Goal: Information Seeking & Learning: Learn about a topic

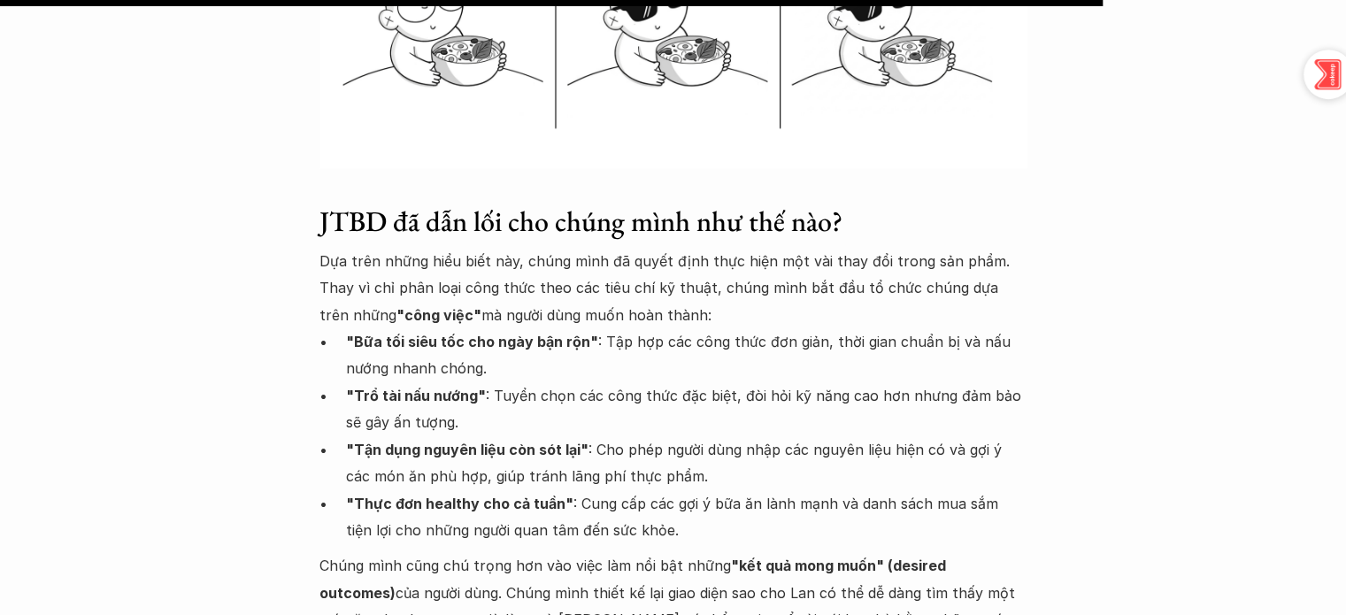
scroll to position [4865, 0]
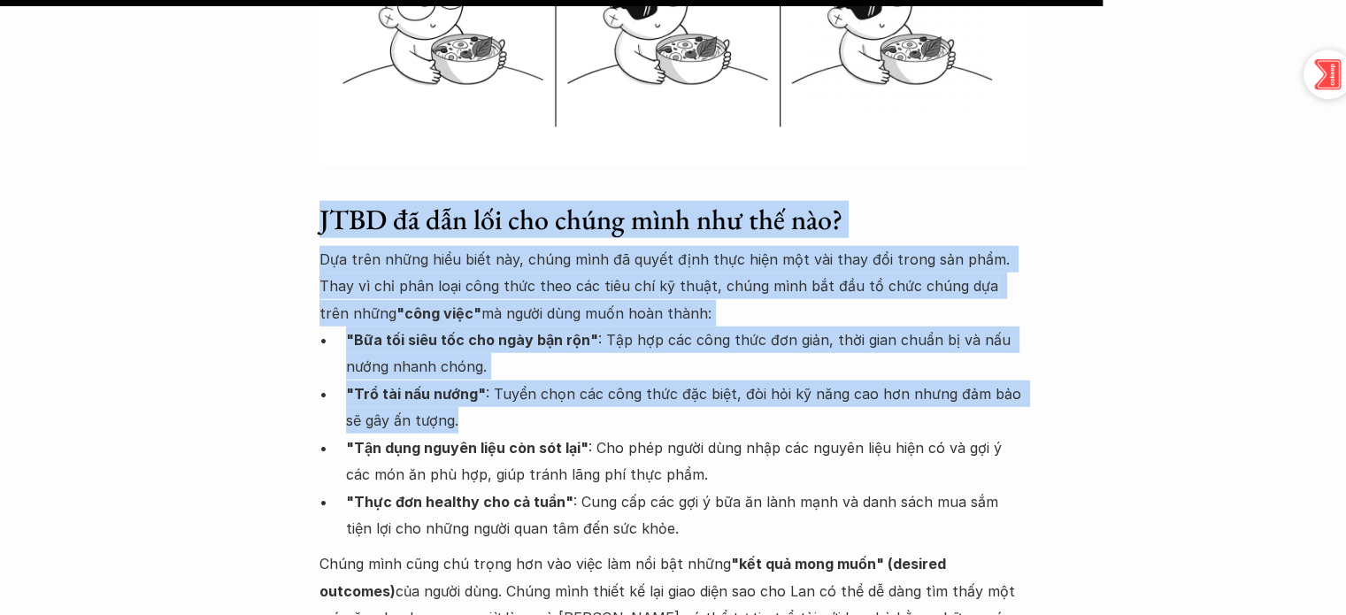
drag, startPoint x: 283, startPoint y: 165, endPoint x: 627, endPoint y: 365, distance: 398.1
click at [627, 381] on p ""Trổ tài nấu nướng" : Tuyển chọn các công thức đặc biệt, đòi hỏi kỹ năng cao hơ…" at bounding box center [686, 408] width 681 height 54
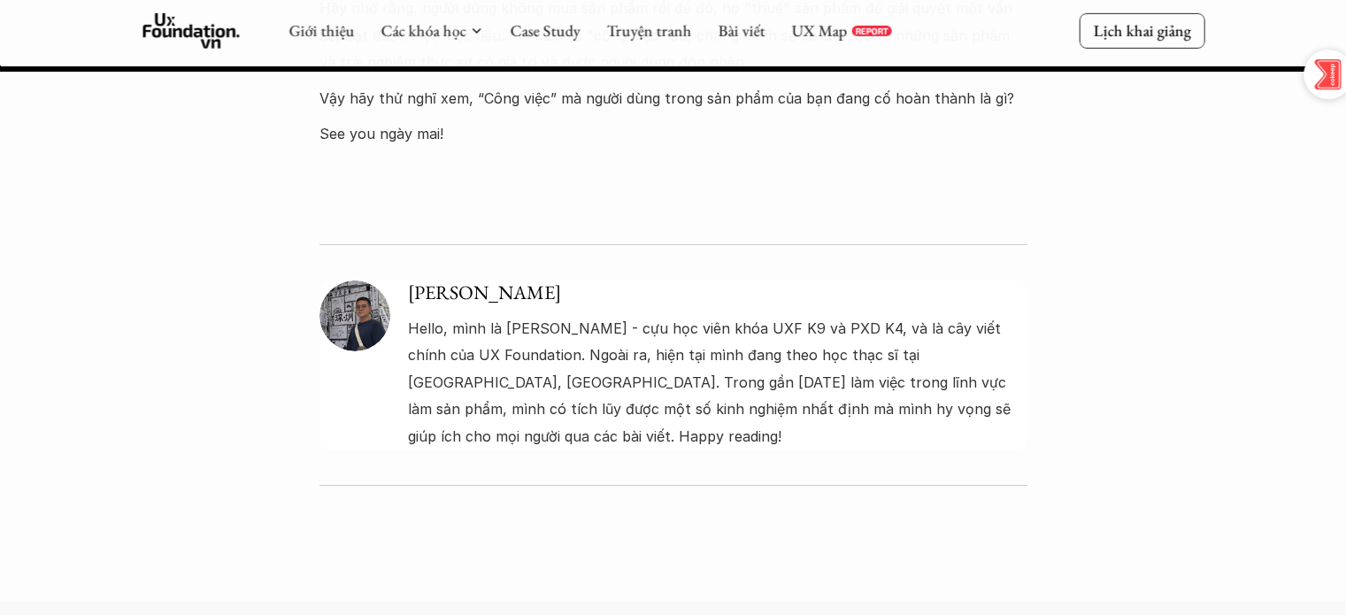
scroll to position [6151, 0]
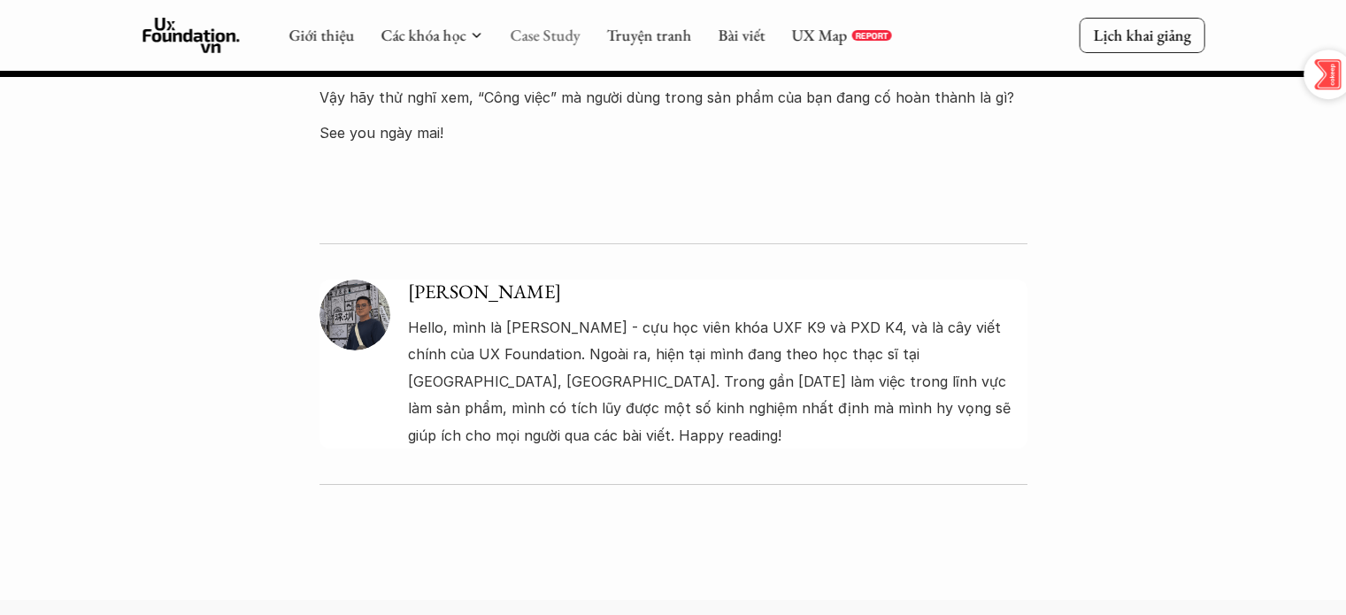
click at [556, 33] on link "Case Study" at bounding box center [545, 35] width 70 height 20
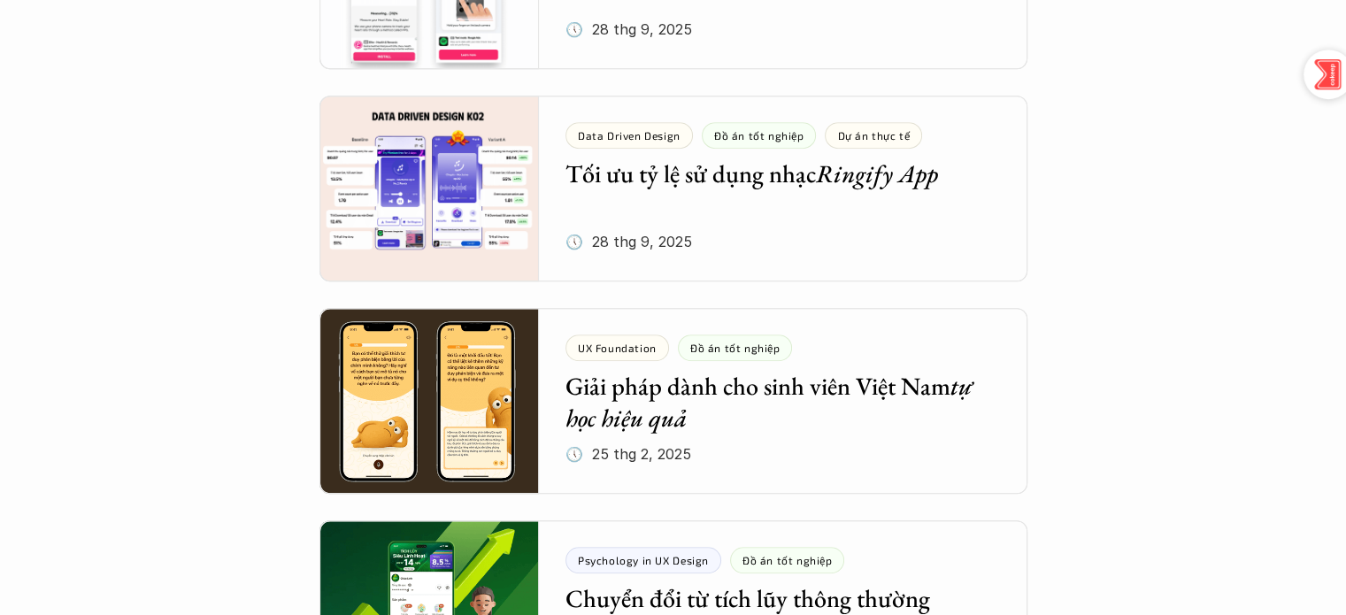
scroll to position [1166, 0]
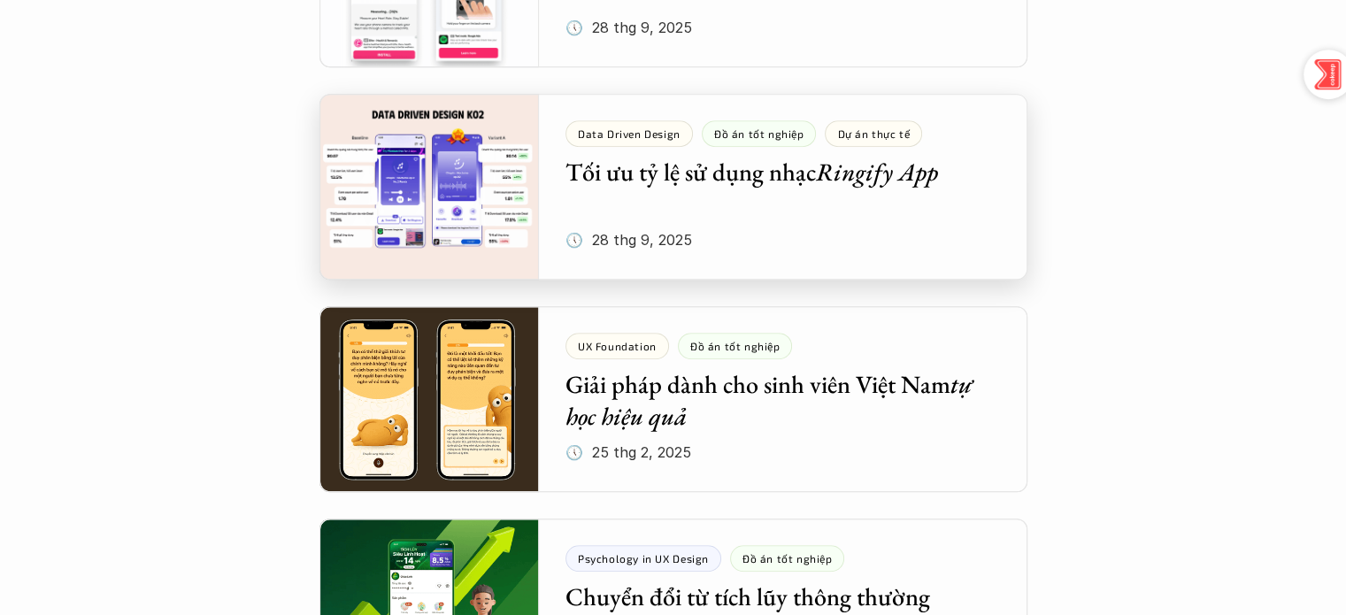
click at [895, 207] on div at bounding box center [673, 187] width 708 height 186
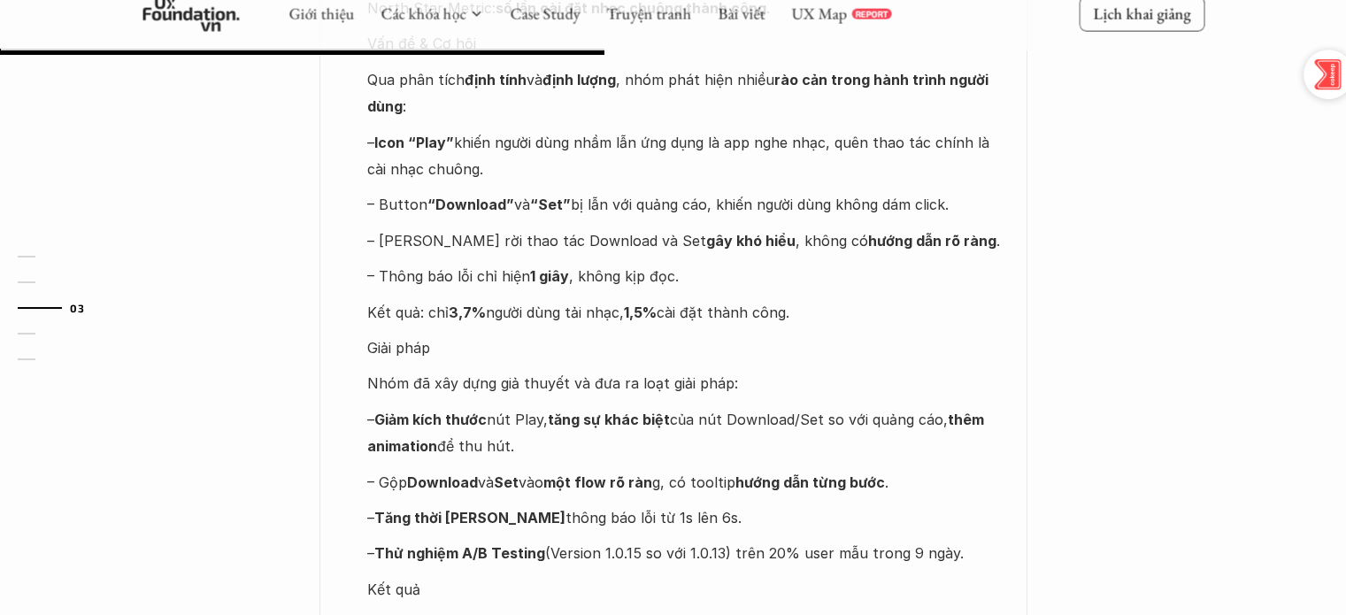
scroll to position [1430, 0]
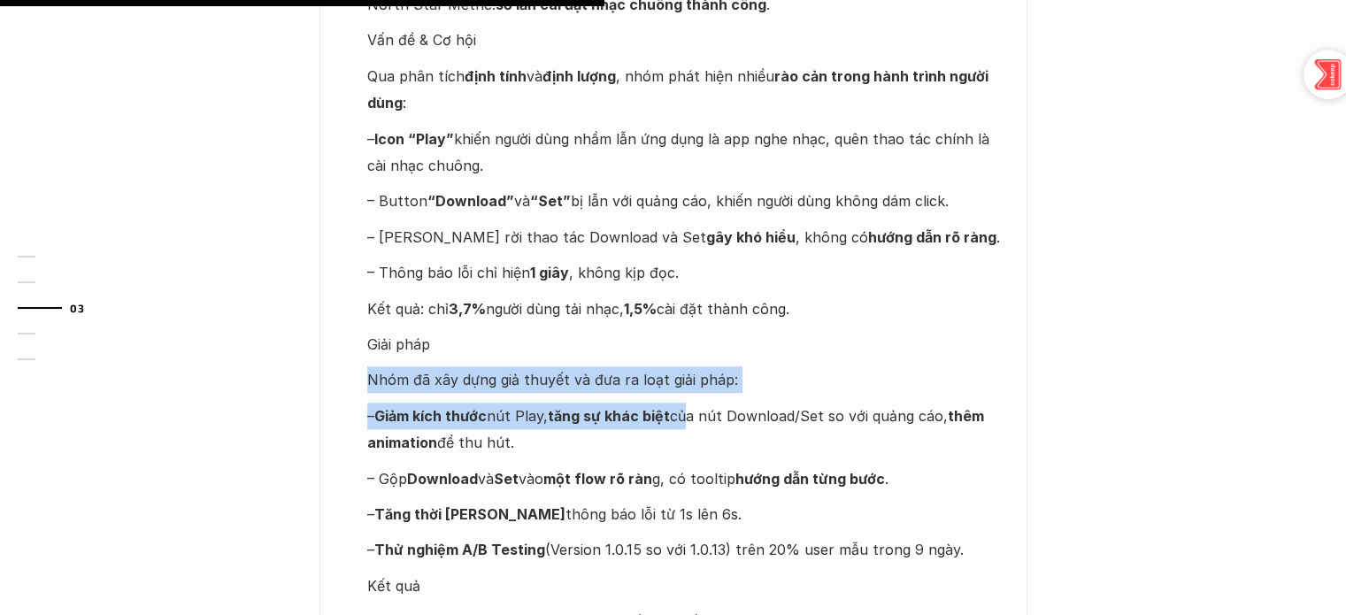
drag, startPoint x: 366, startPoint y: 286, endPoint x: 680, endPoint y: 334, distance: 317.9
click at [680, 334] on div "Case study được biên soạn dựa trên đồ án tốt nghiệp của Nhóm 1 gồm: Nguyễn Thị …" at bounding box center [688, 559] width 642 height 1726
click at [680, 403] on p "– Giảm kích thước nút Play, tăng sự khác biệt của nút Download/Set so với quảng…" at bounding box center [688, 430] width 642 height 54
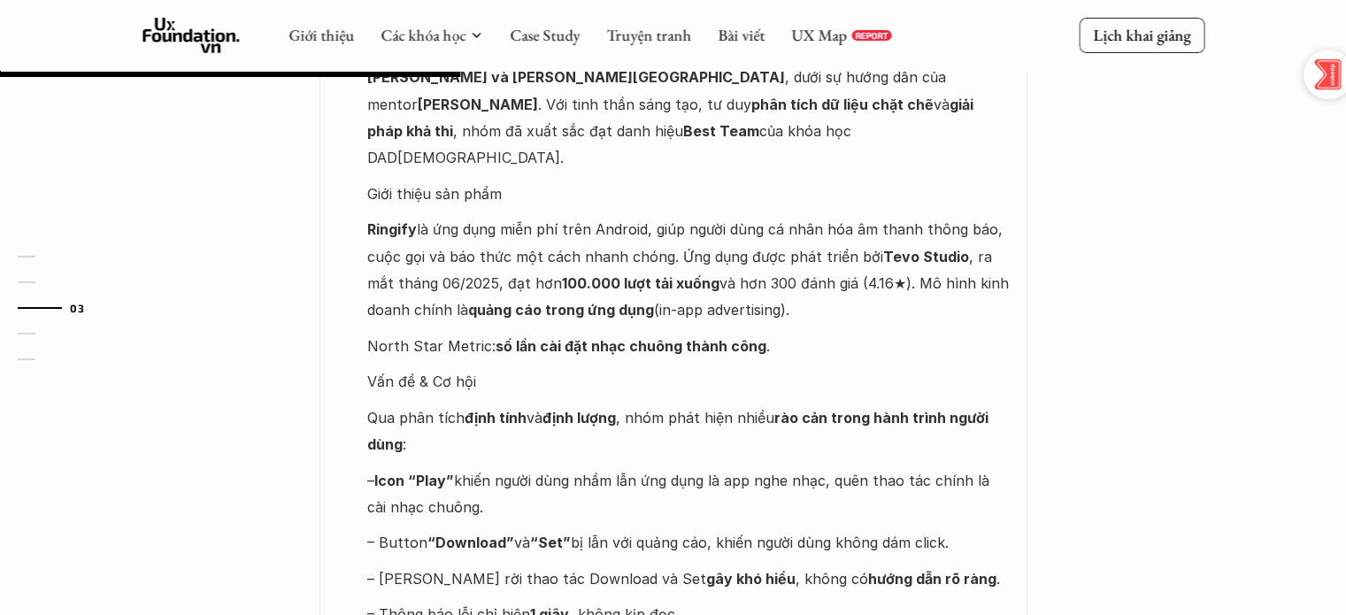
scroll to position [1087, 0]
click at [680, 406] on p "Qua phân tích định tính và định lượng , nhóm phát hiện nhiều rào cản trong hành…" at bounding box center [688, 433] width 642 height 54
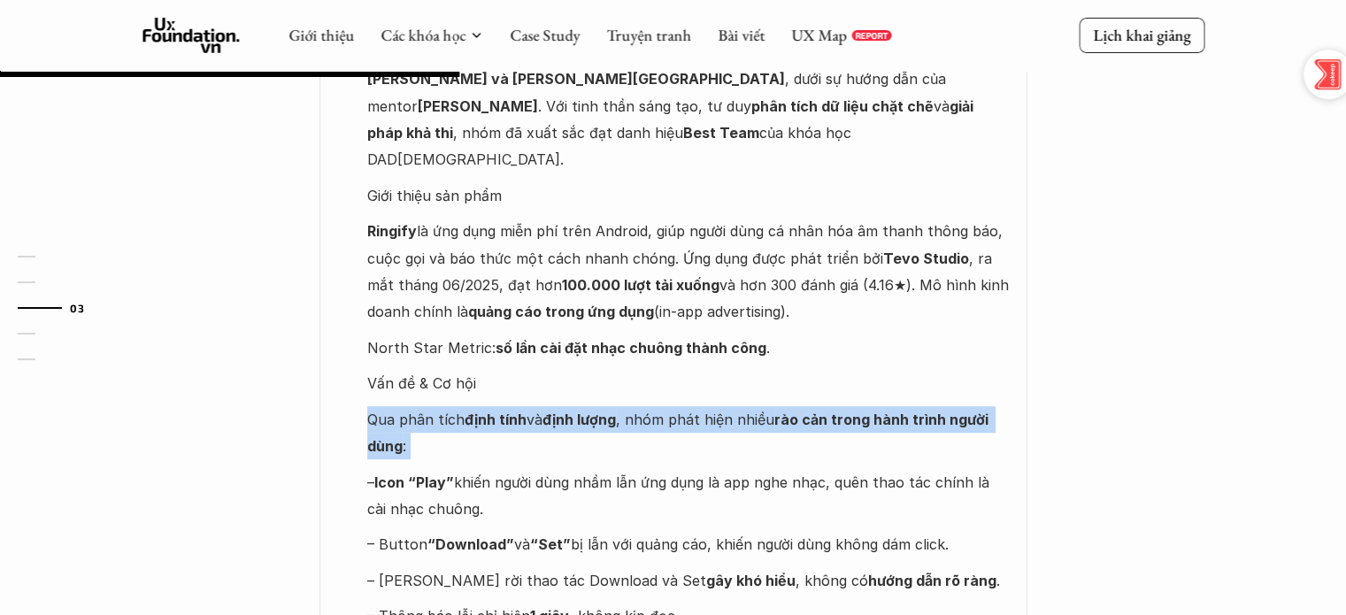
click at [680, 406] on p "Qua phân tích định tính và định lượng , nhóm phát hiện nhiều rào cản trong hành…" at bounding box center [688, 433] width 642 height 54
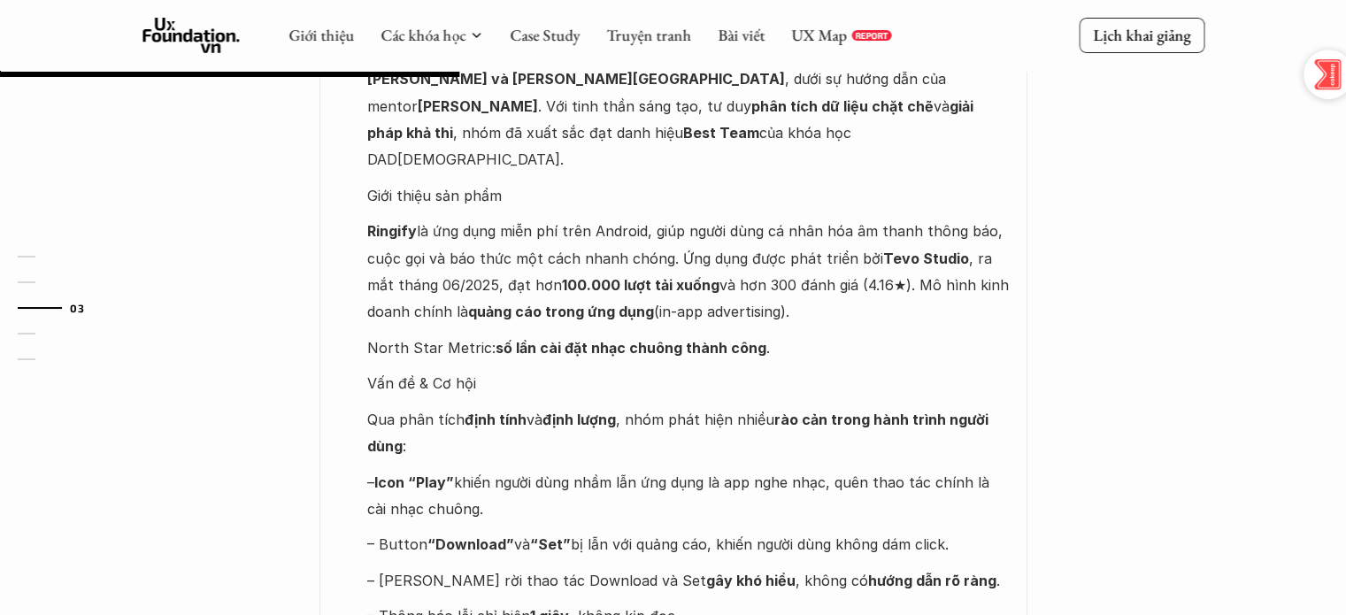
click at [650, 469] on p "– Icon “Play” khiến người dùng nhầm lẫn ứng dụng là app nghe nhạc, quên thao tá…" at bounding box center [688, 496] width 642 height 54
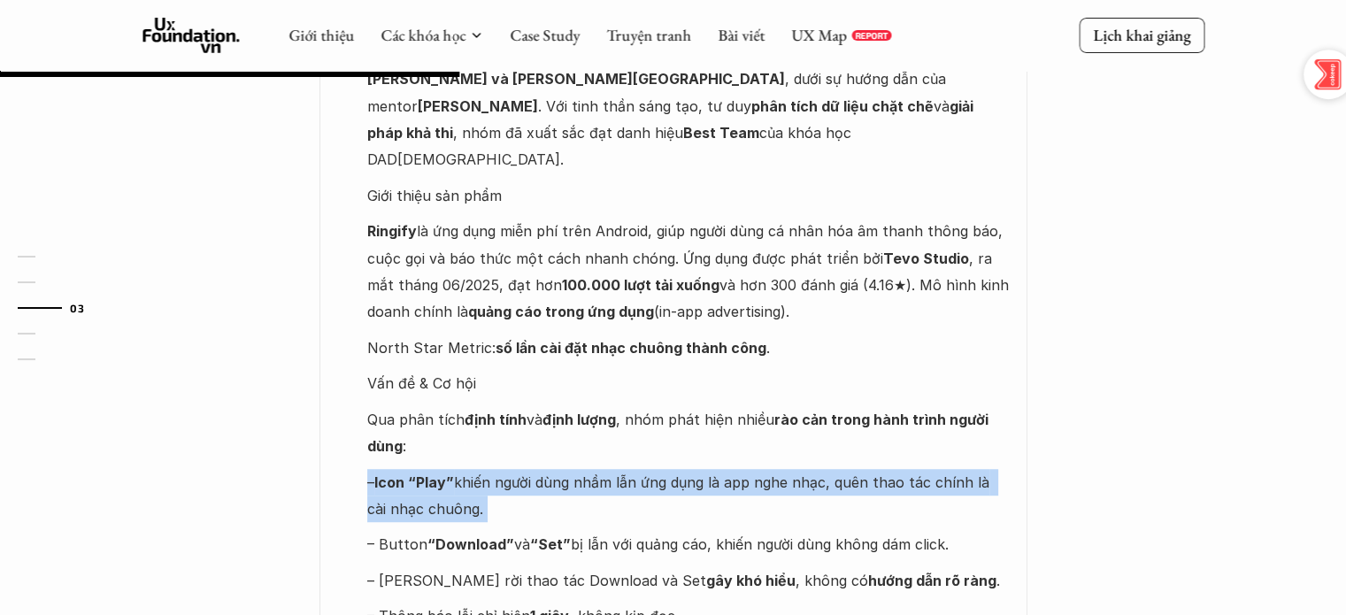
click at [650, 469] on p "– Icon “Play” khiến người dùng nhầm lẫn ứng dụng là app nghe nhạc, quên thao tá…" at bounding box center [688, 496] width 642 height 54
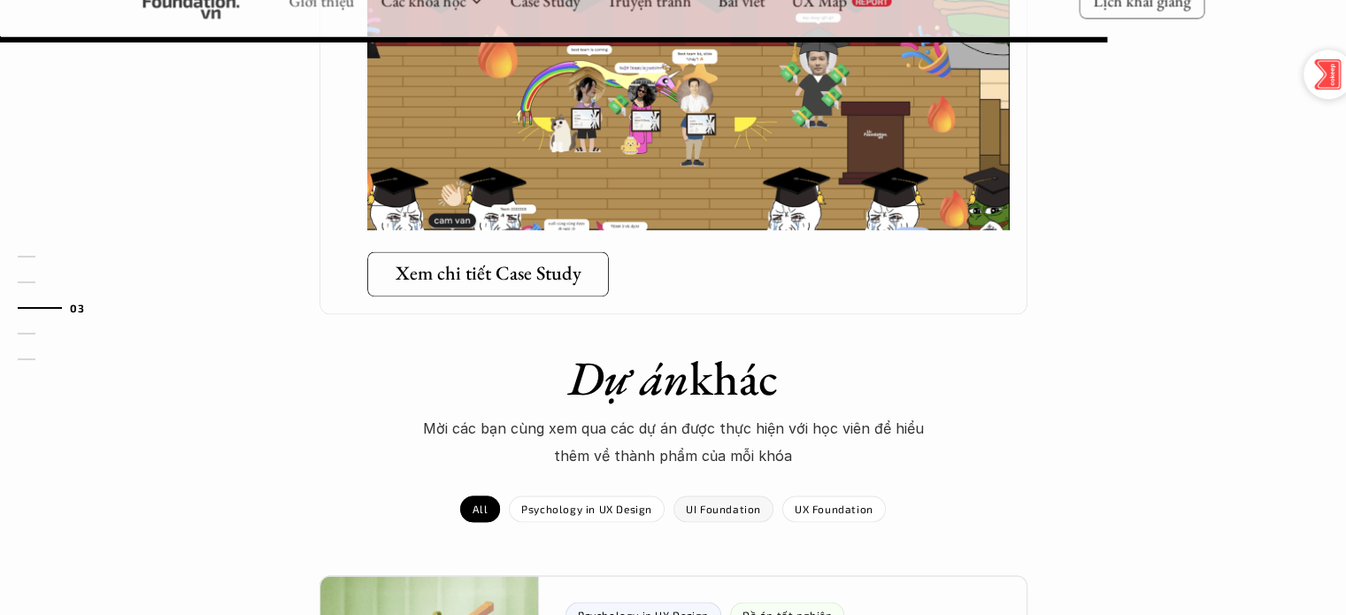
scroll to position [2619, 0]
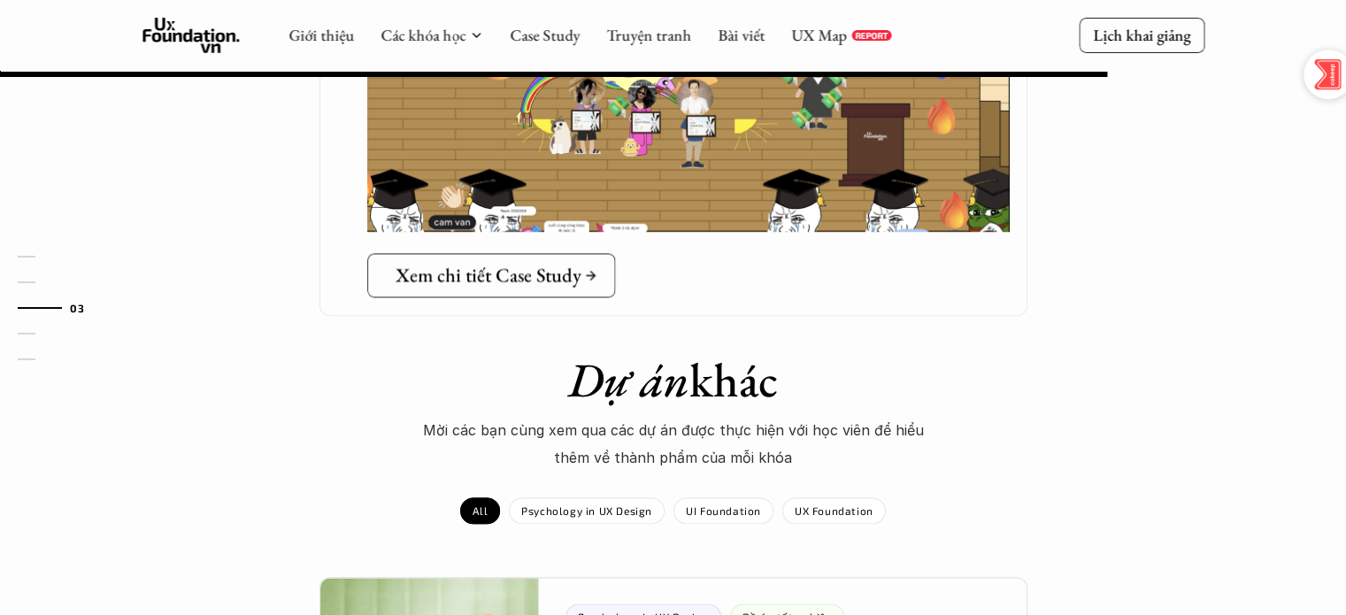
click at [526, 253] on link "Xem chi tiết Case Study" at bounding box center [491, 275] width 248 height 44
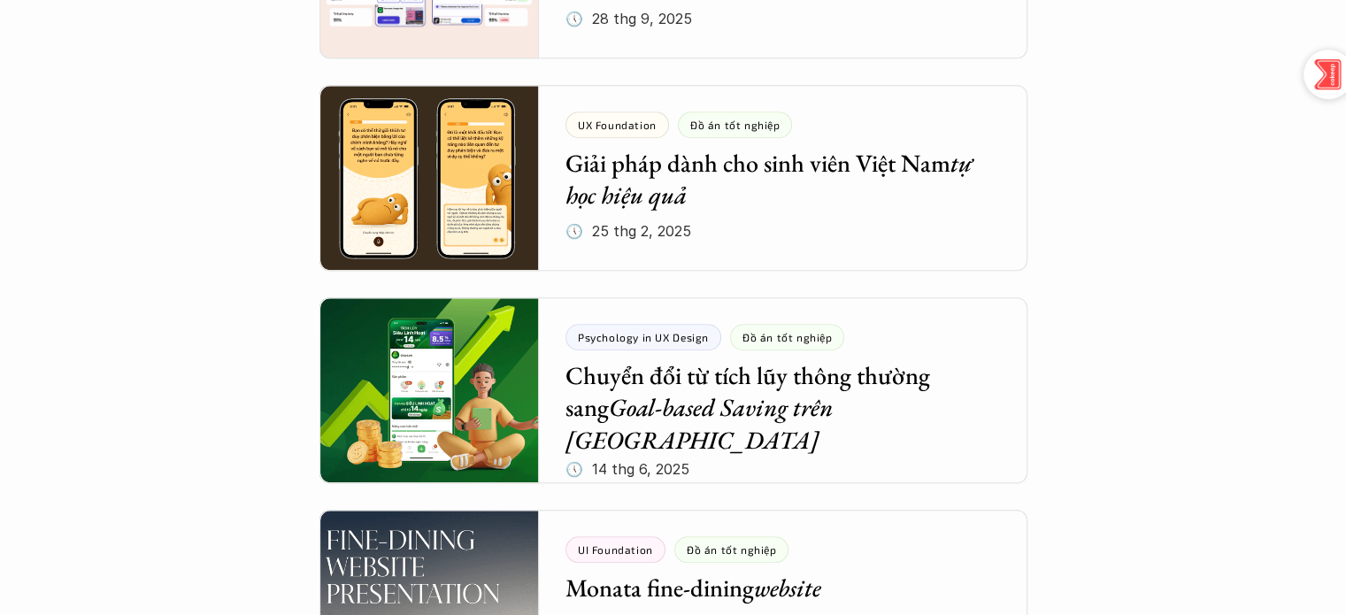
scroll to position [1543, 0]
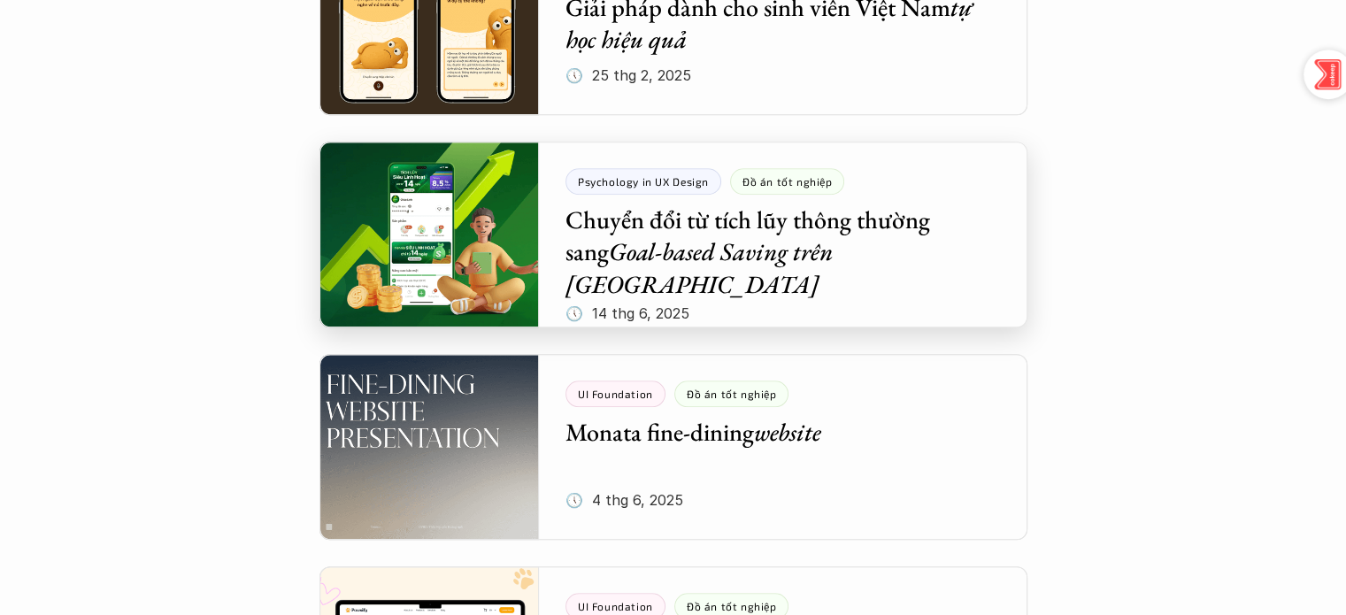
click at [652, 180] on div at bounding box center [673, 235] width 708 height 186
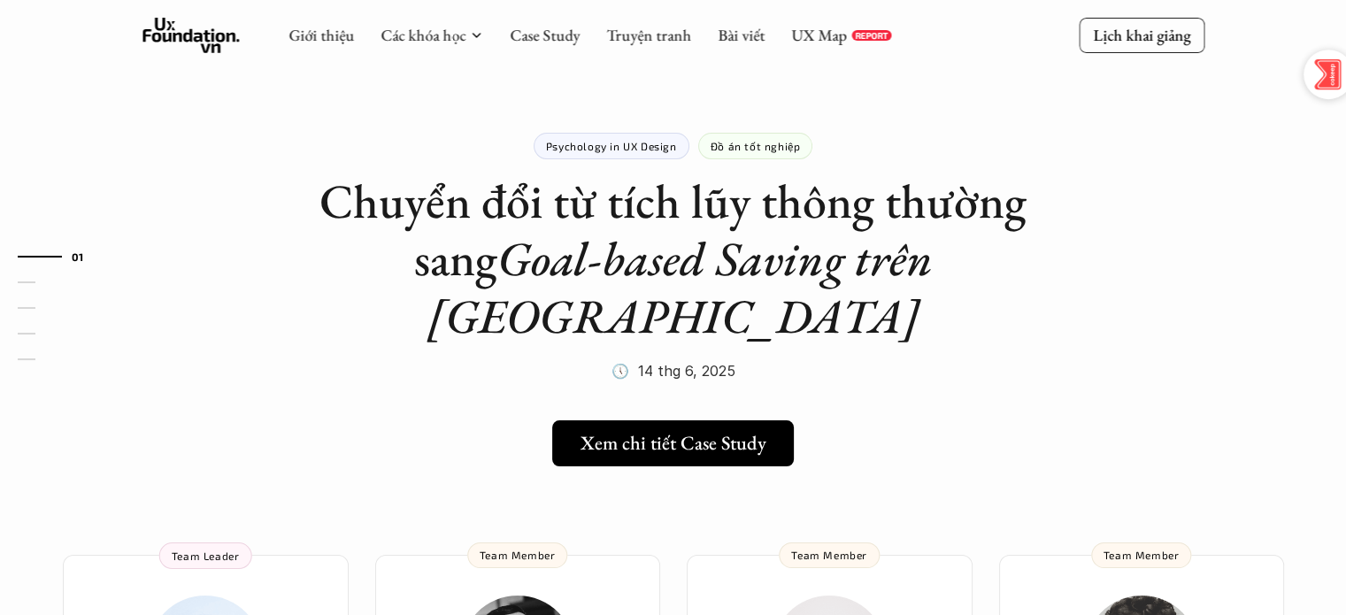
click at [631, 158] on div "Psychology in UX Design" at bounding box center [612, 146] width 156 height 27
click at [631, 152] on div "Psychology in UX Design" at bounding box center [612, 146] width 156 height 27
click at [554, 135] on div "Psychology in UX Design" at bounding box center [612, 146] width 156 height 27
drag, startPoint x: 554, startPoint y: 135, endPoint x: 531, endPoint y: 141, distance: 23.8
click at [531, 141] on div "Psychology in UX Design Đồ án tốt nghiệp Chuyển đổi từ tích lũy thông thường sa…" at bounding box center [673, 236] width 708 height 296
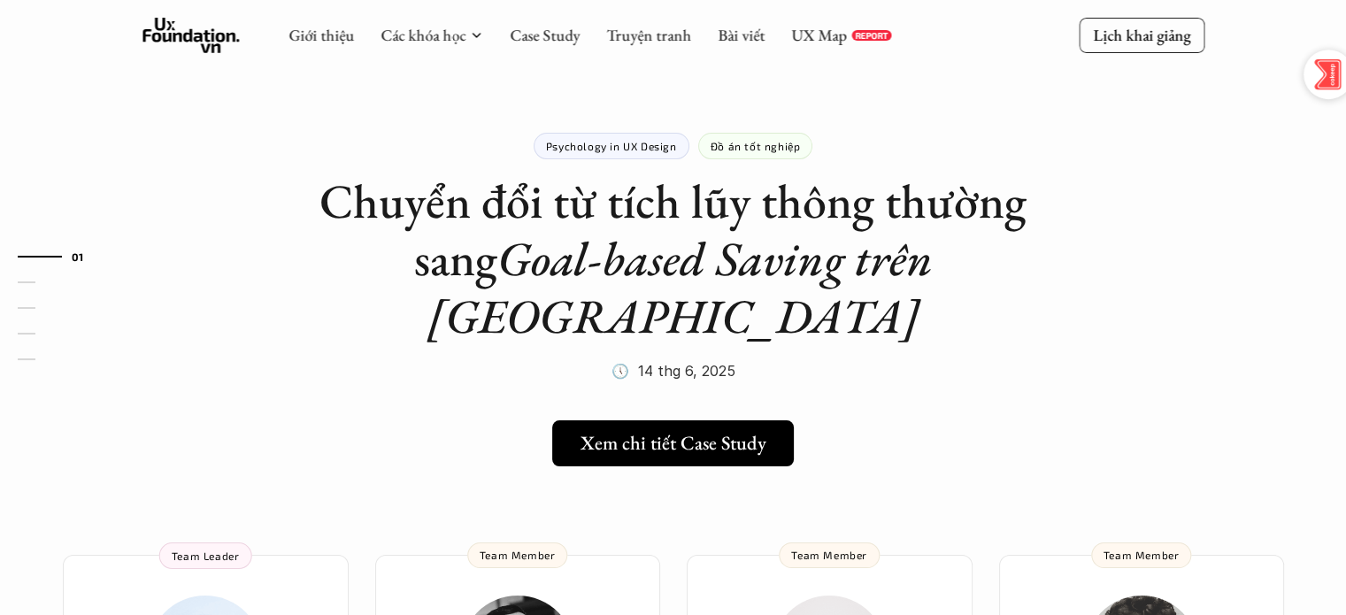
click at [539, 141] on div "Psychology in UX Design" at bounding box center [612, 146] width 156 height 27
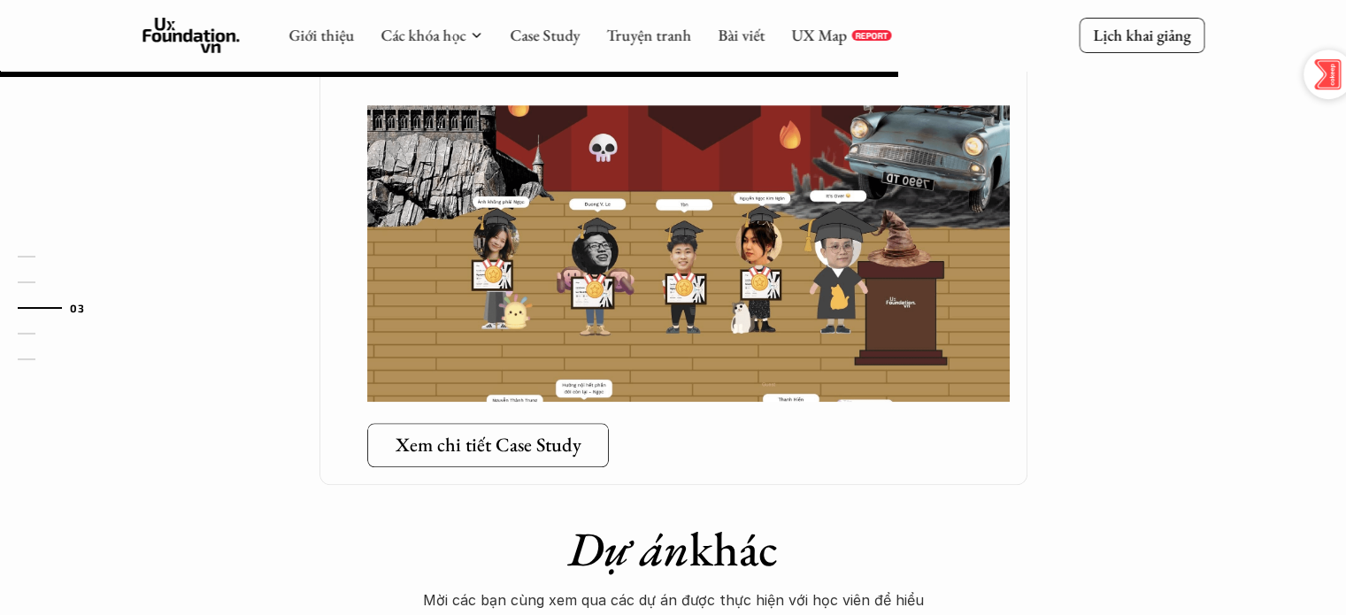
scroll to position [1493, 0]
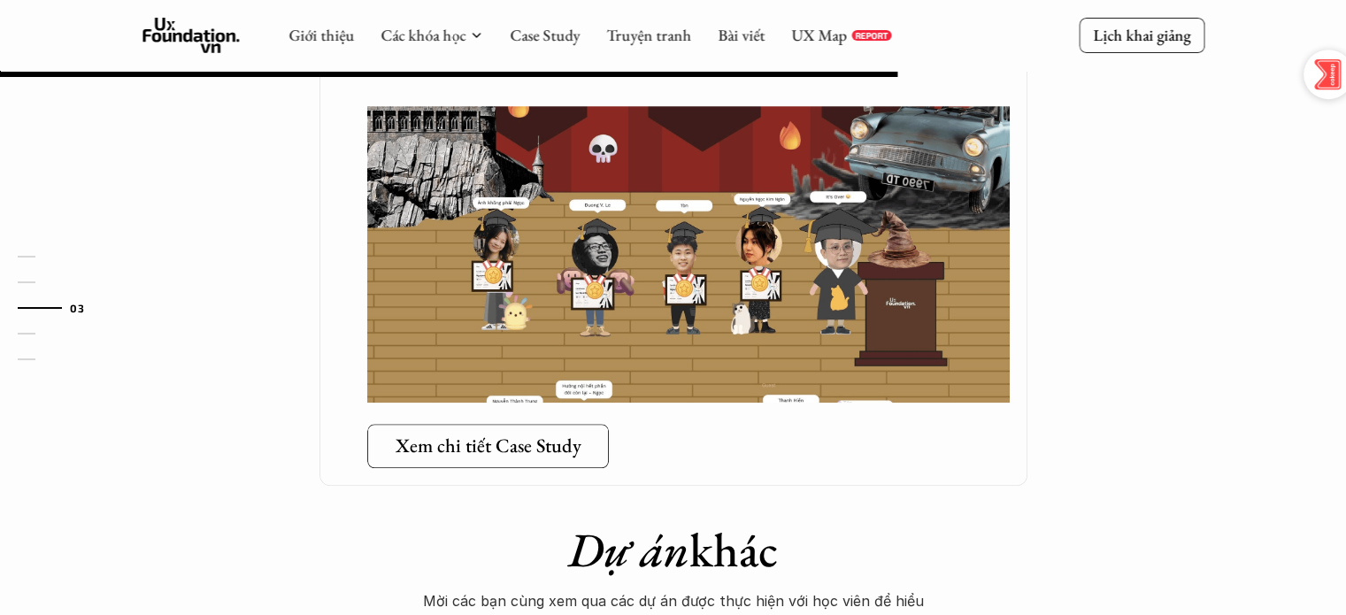
click at [497, 334] on div "Case study được biên soạn bởi Việt Dương, dựa trên đồ án tốt nghiệp lớp Psychol…" at bounding box center [673, 44] width 708 height 881
click at [443, 424] on link "Xem chi tiết Case Study" at bounding box center [494, 446] width 255 height 44
